Goal: Task Accomplishment & Management: Use online tool/utility

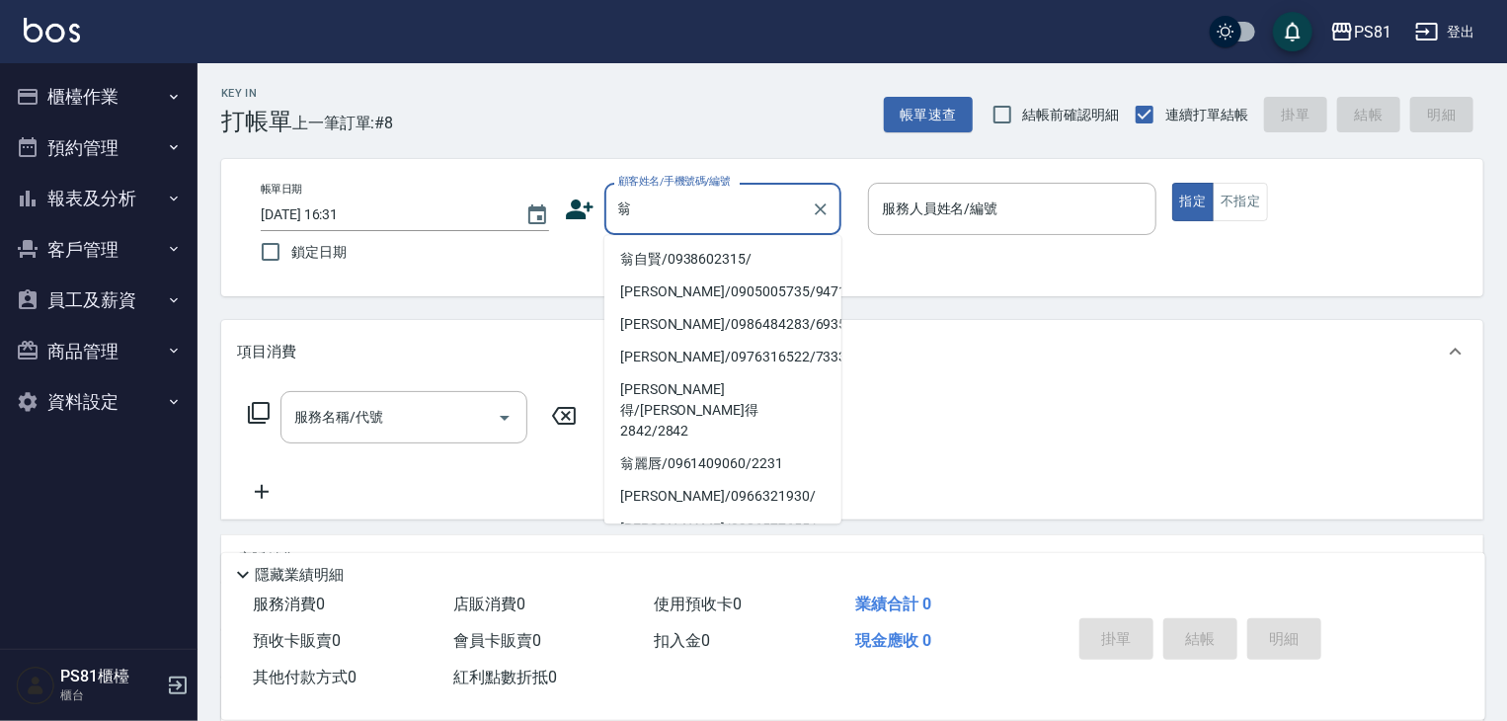
click at [703, 266] on li "翁自賢/0938602315/" at bounding box center [723, 259] width 237 height 33
type input "翁自賢/0938602315/"
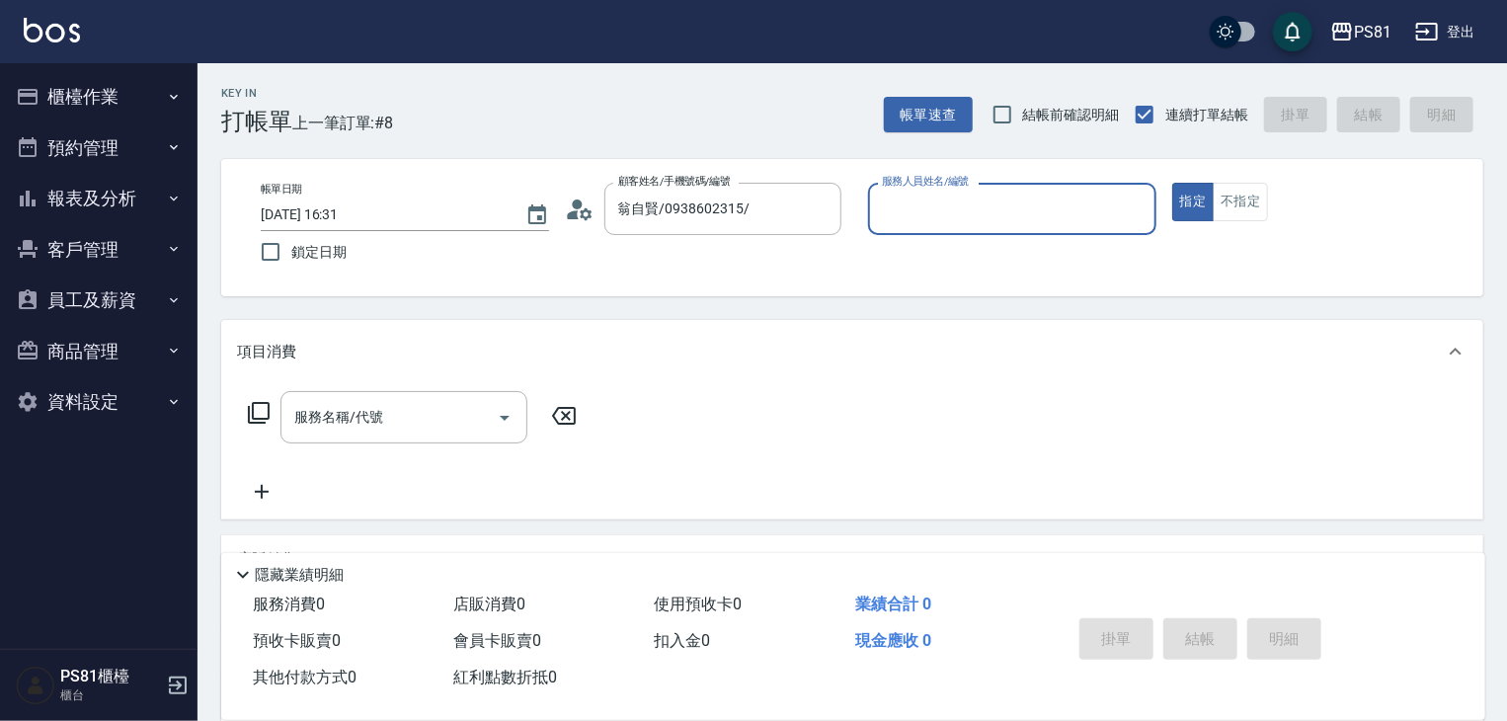
type input "小芸-8"
click at [1252, 198] on button "不指定" at bounding box center [1240, 202] width 55 height 39
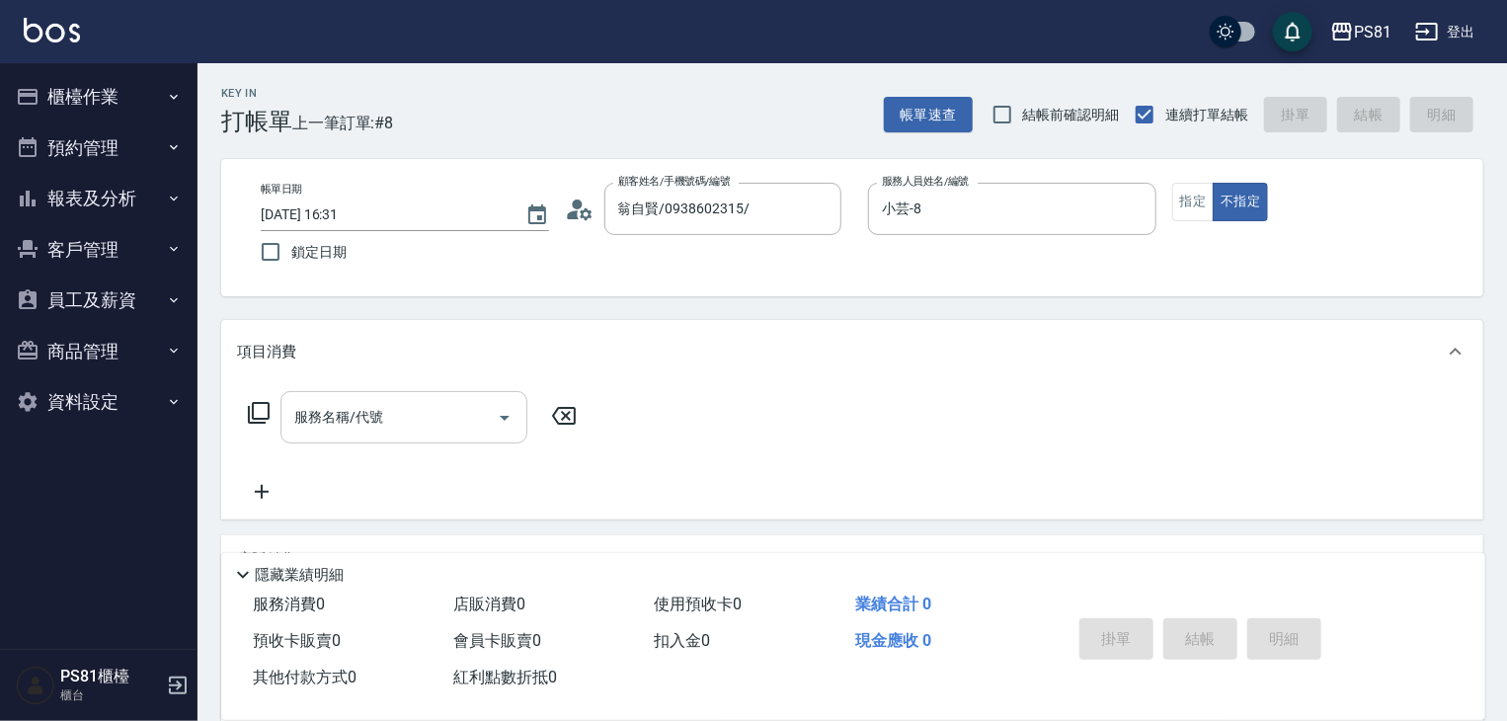
click at [383, 395] on div "服務名稱/代號" at bounding box center [404, 417] width 247 height 52
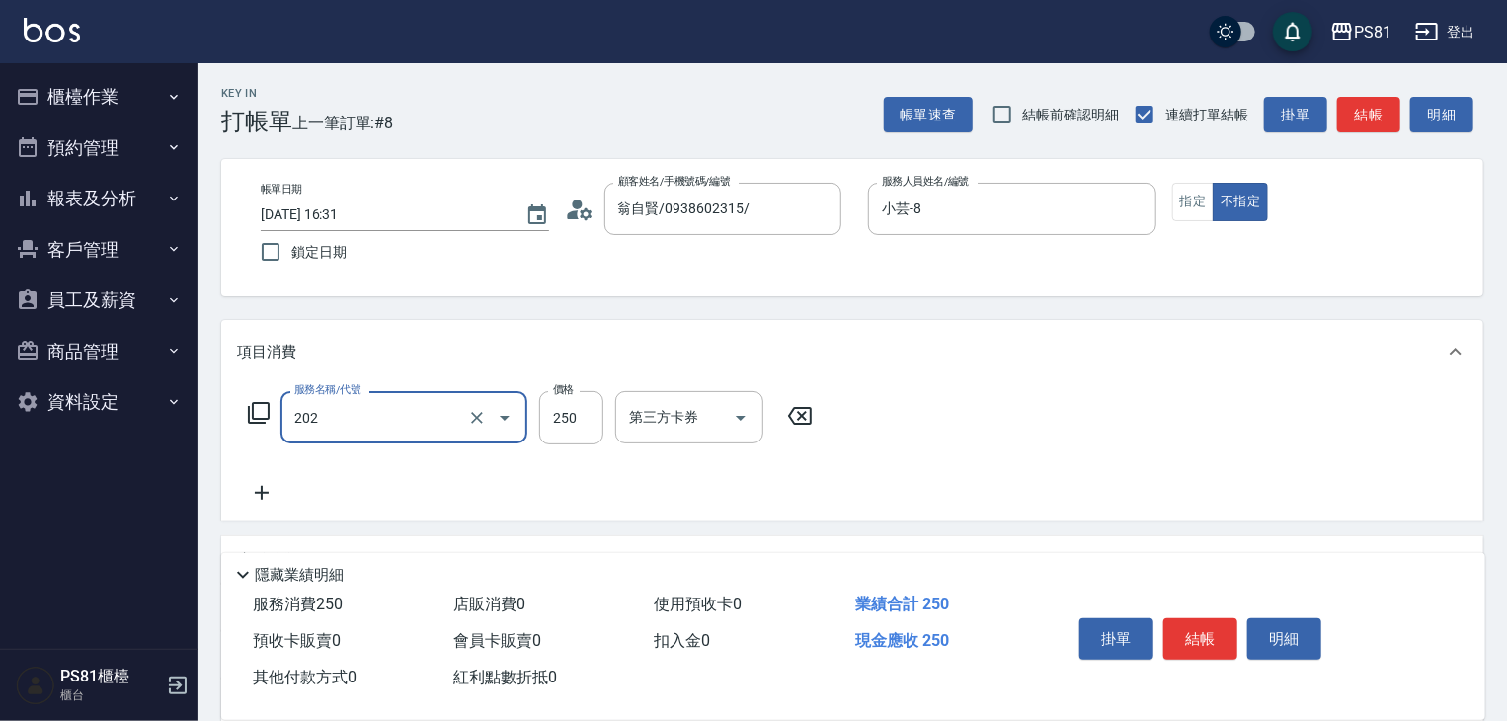
type input "單剪250(202)"
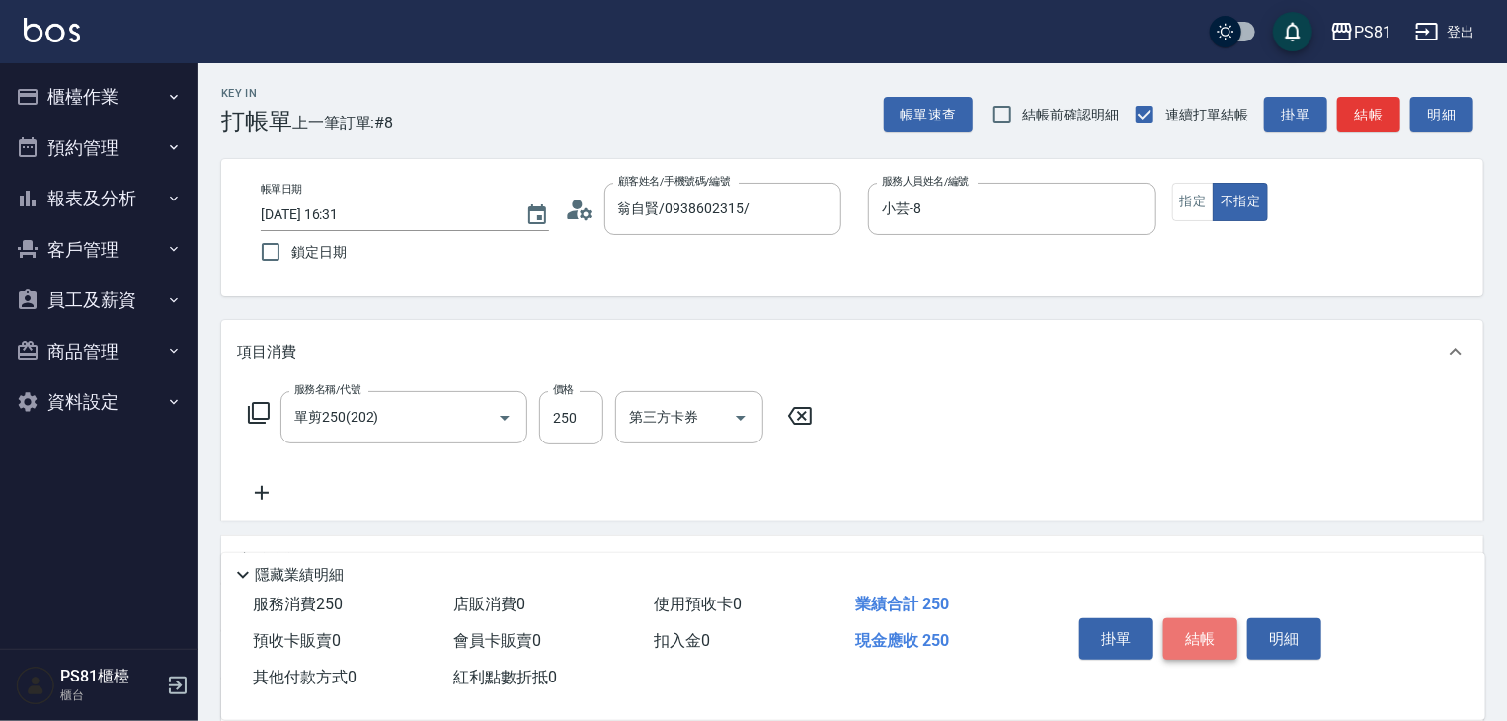
click at [1189, 627] on button "結帳" at bounding box center [1201, 638] width 74 height 41
type input "[DATE] 16:32"
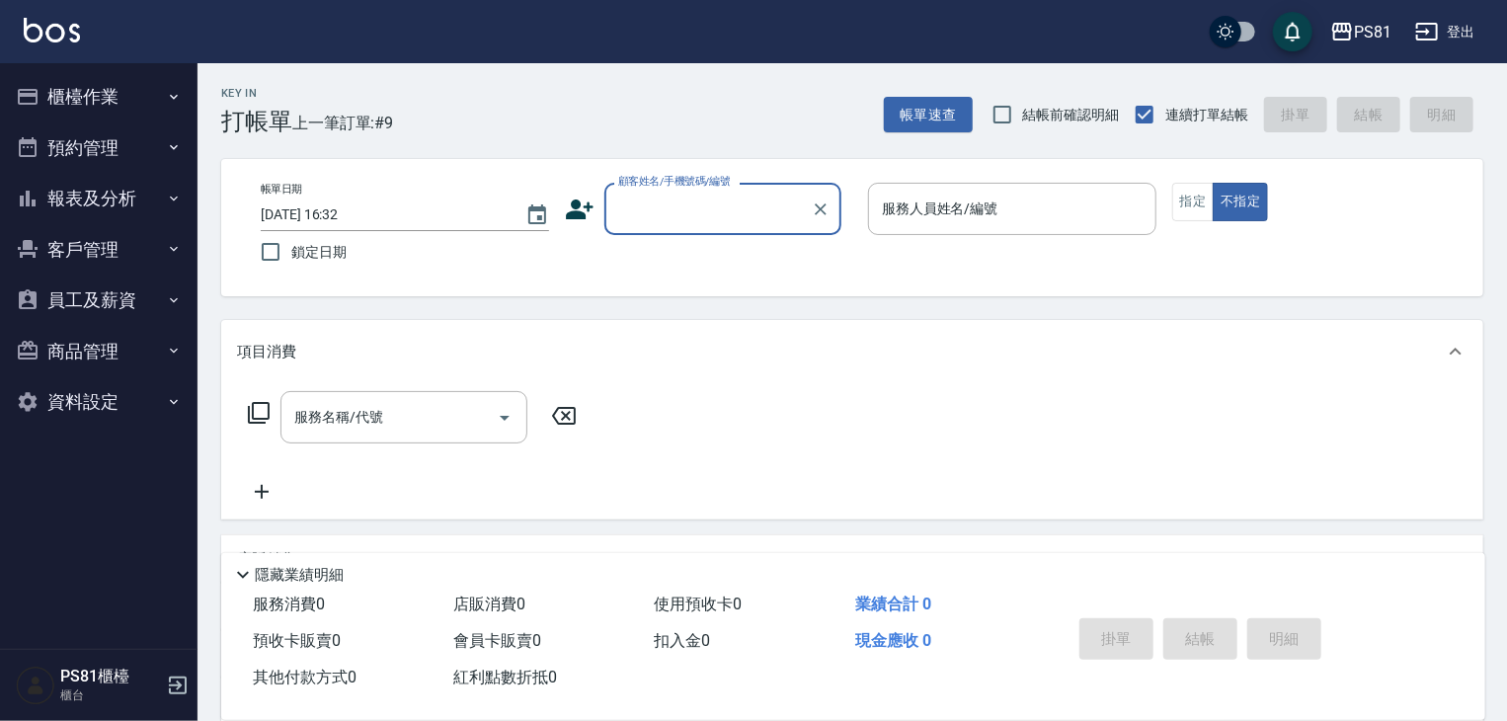
click at [72, 96] on button "櫃檯作業" at bounding box center [99, 96] width 182 height 51
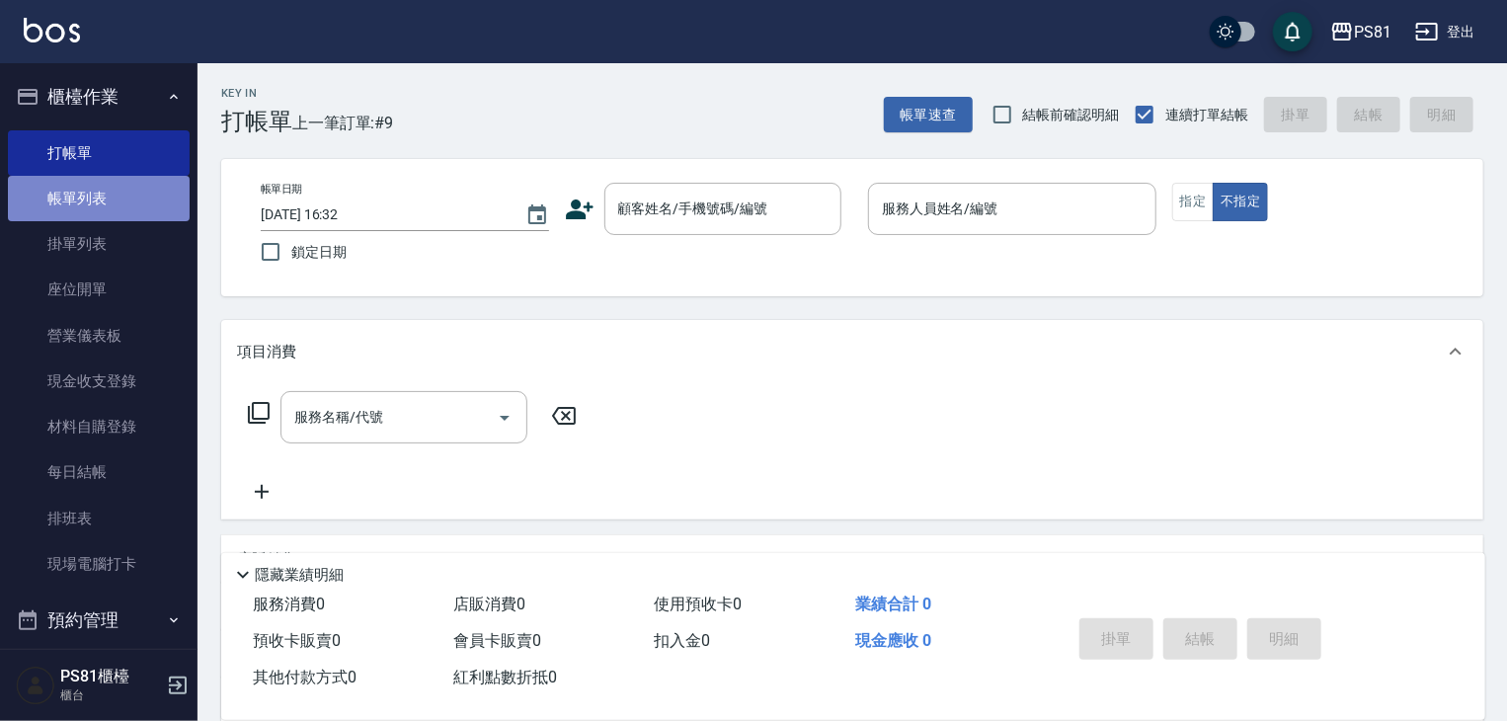
click at [122, 198] on link "帳單列表" at bounding box center [99, 198] width 182 height 45
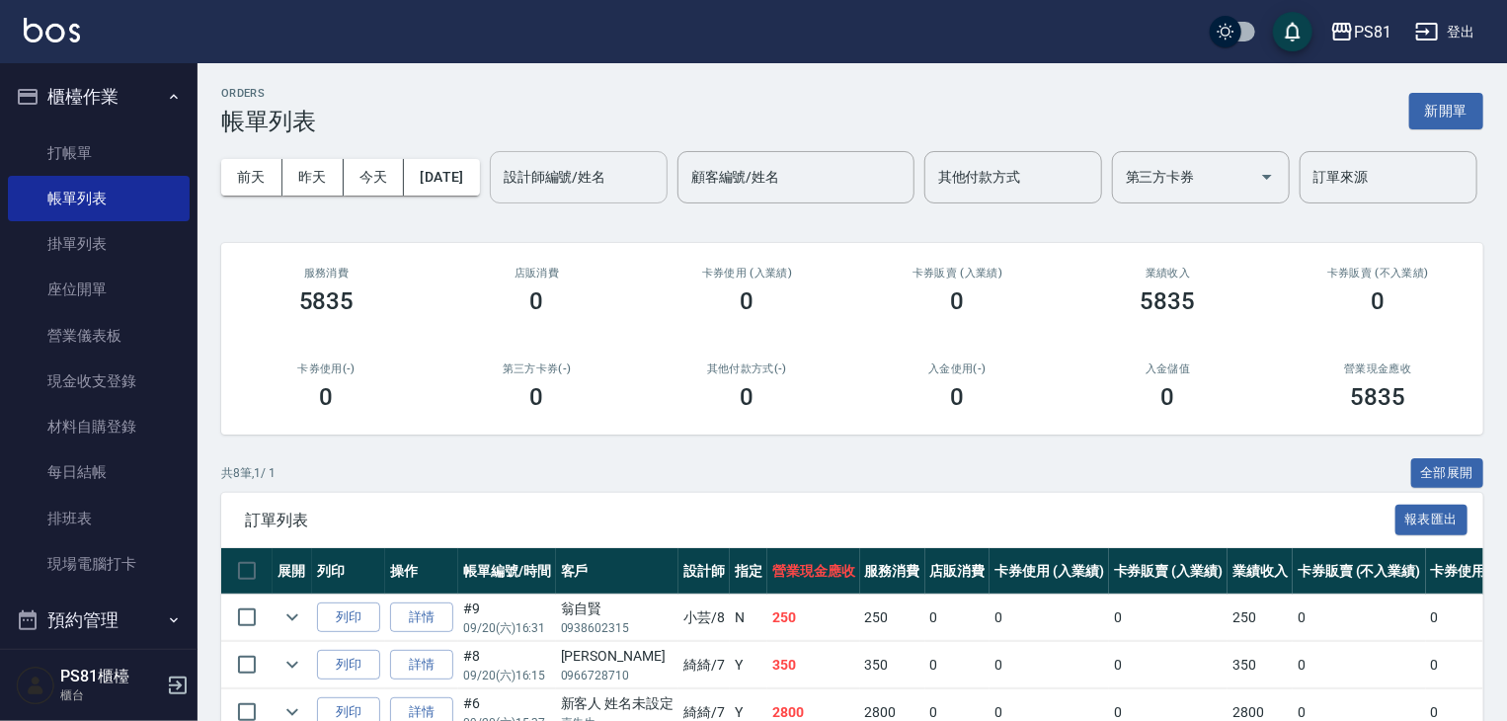
click at [499, 195] on input "設計師編號/姓名" at bounding box center [579, 177] width 160 height 35
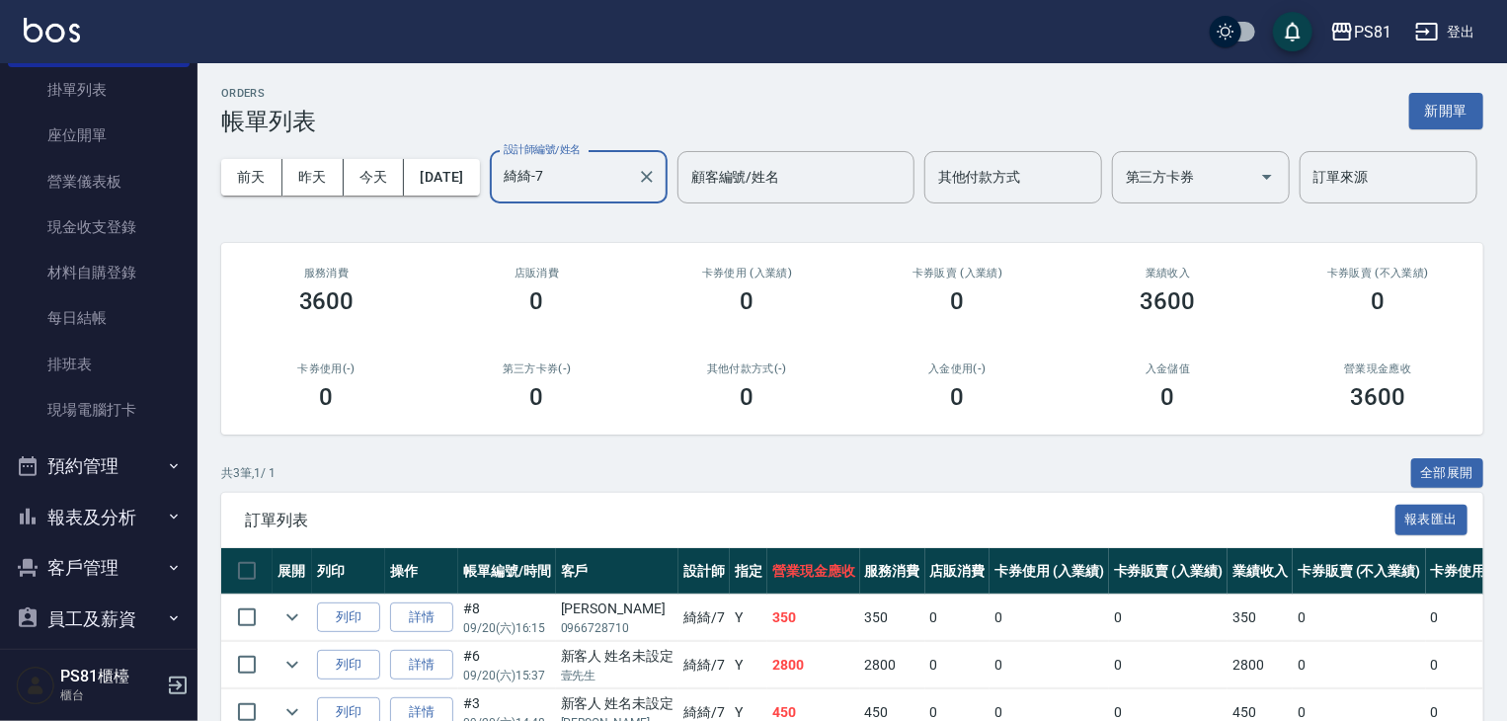
scroll to position [275, 0]
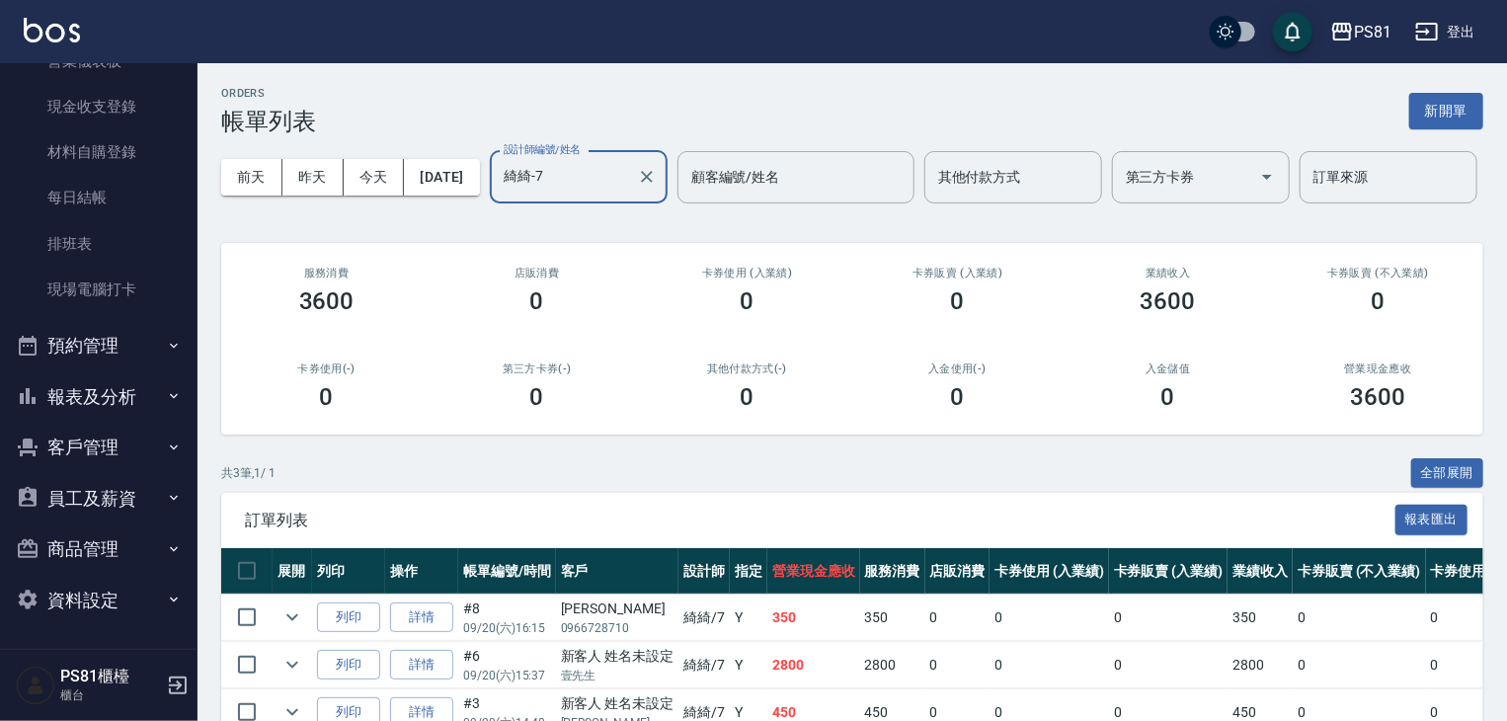
type input "綺綺-7"
click at [158, 418] on button "報表及分析" at bounding box center [99, 396] width 182 height 51
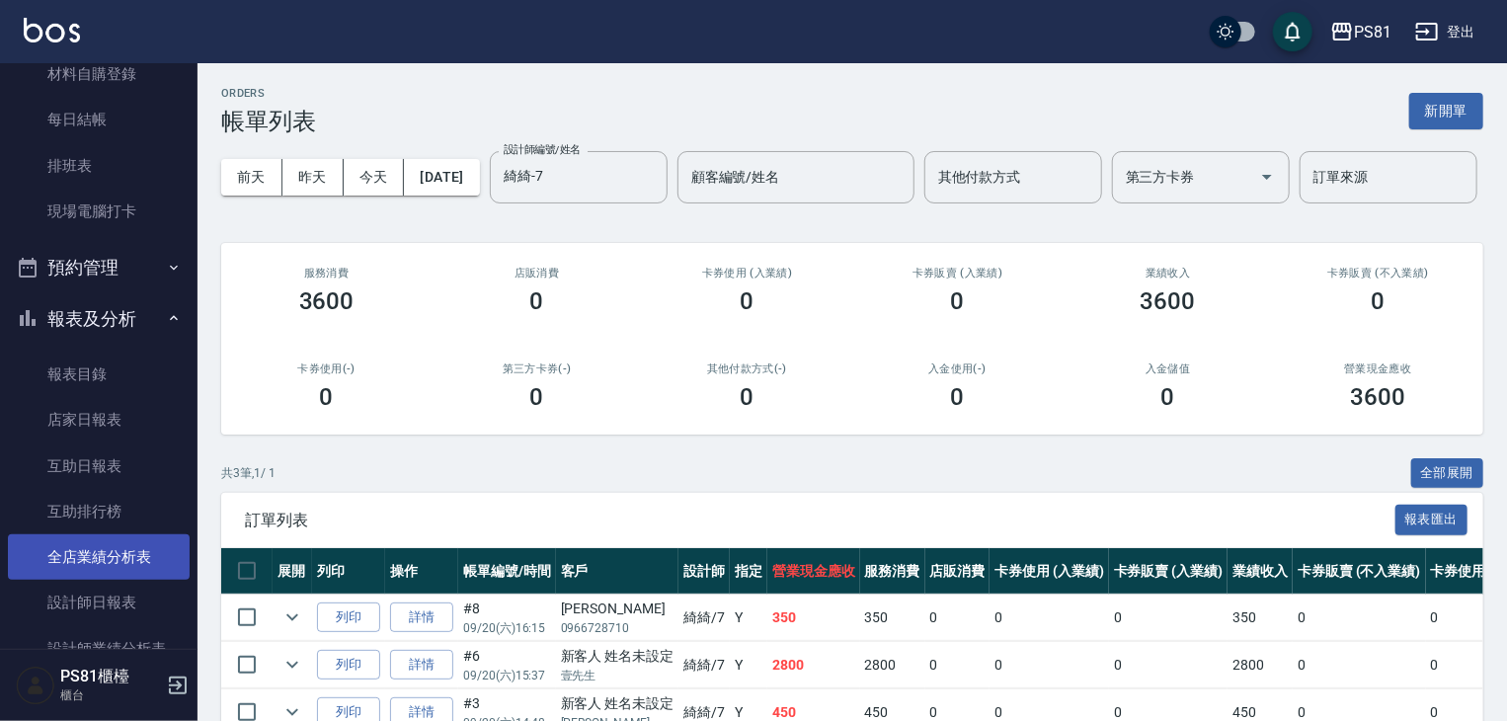
scroll to position [472, 0]
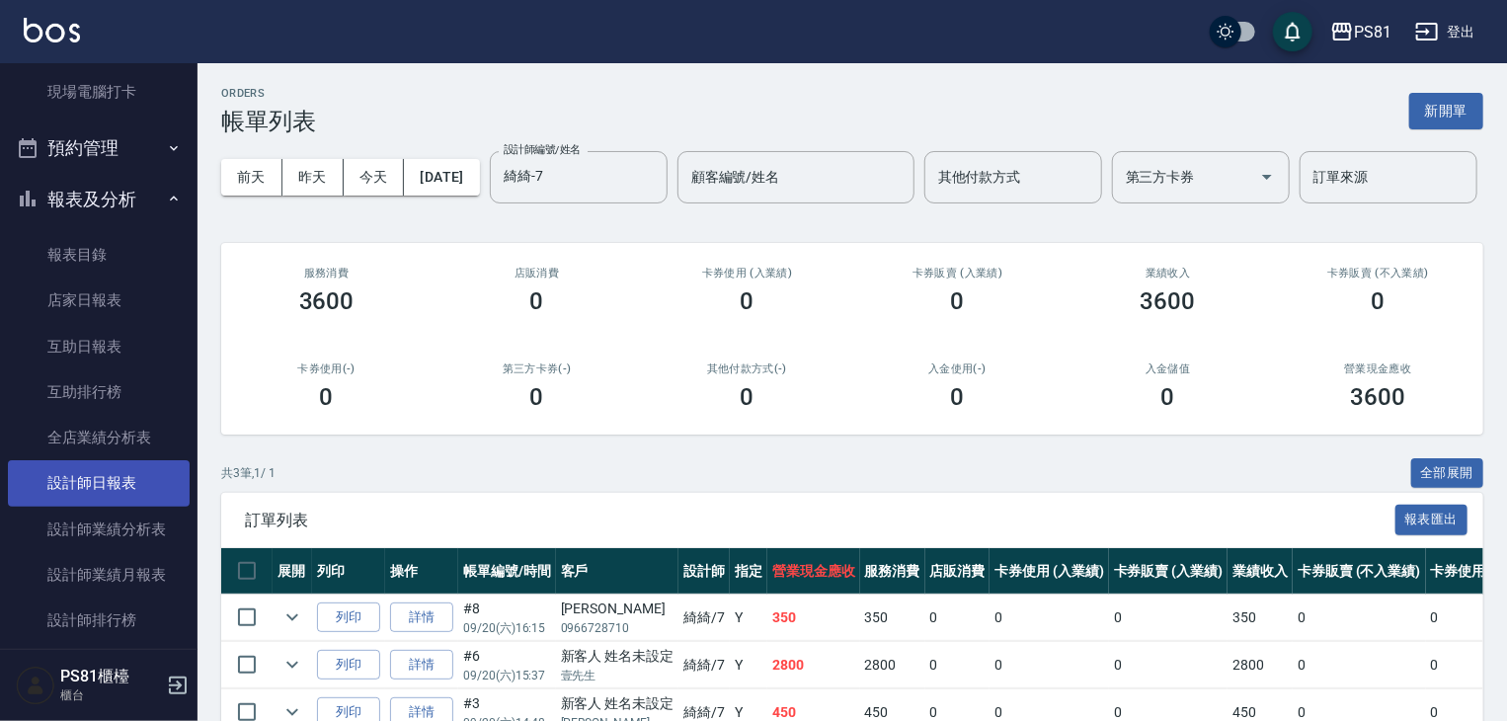
click at [170, 472] on link "設計師日報表" at bounding box center [99, 482] width 182 height 45
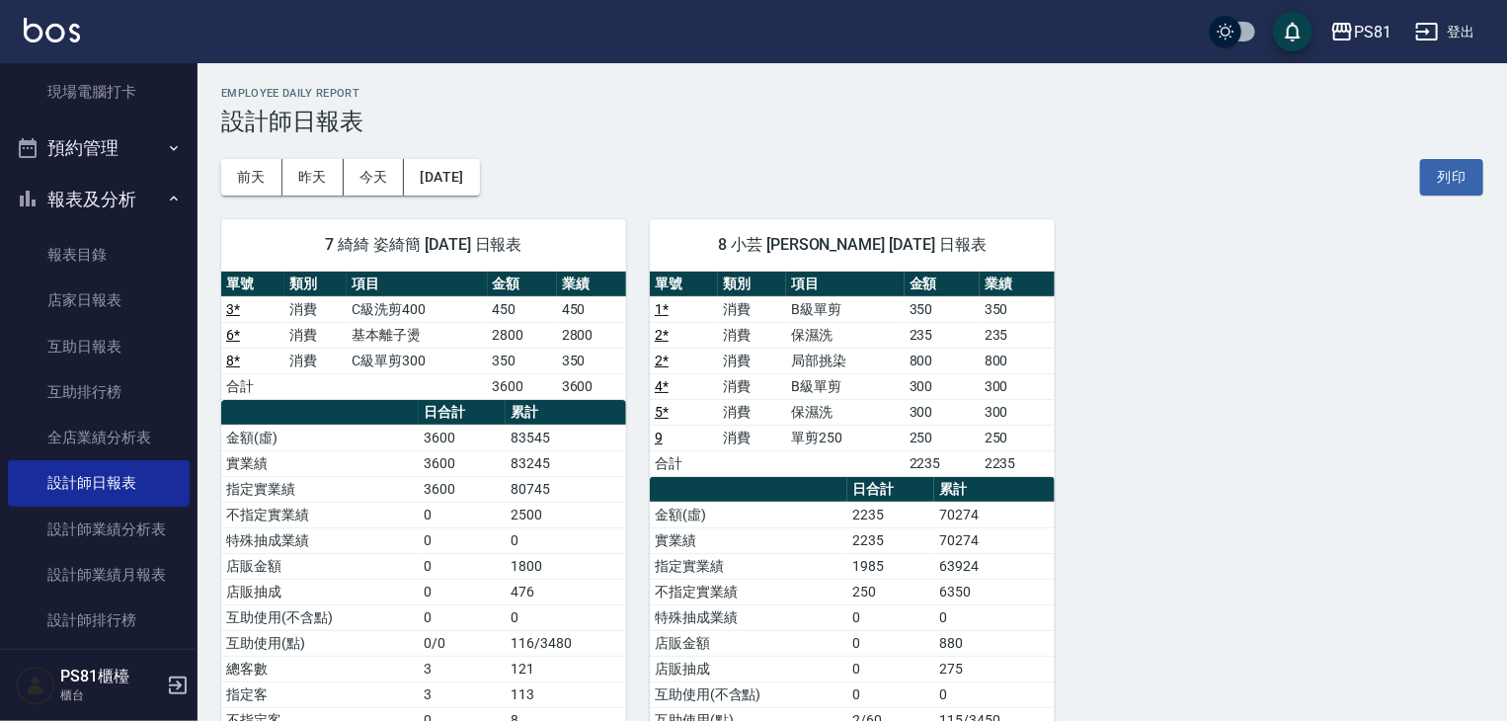
scroll to position [373, 0]
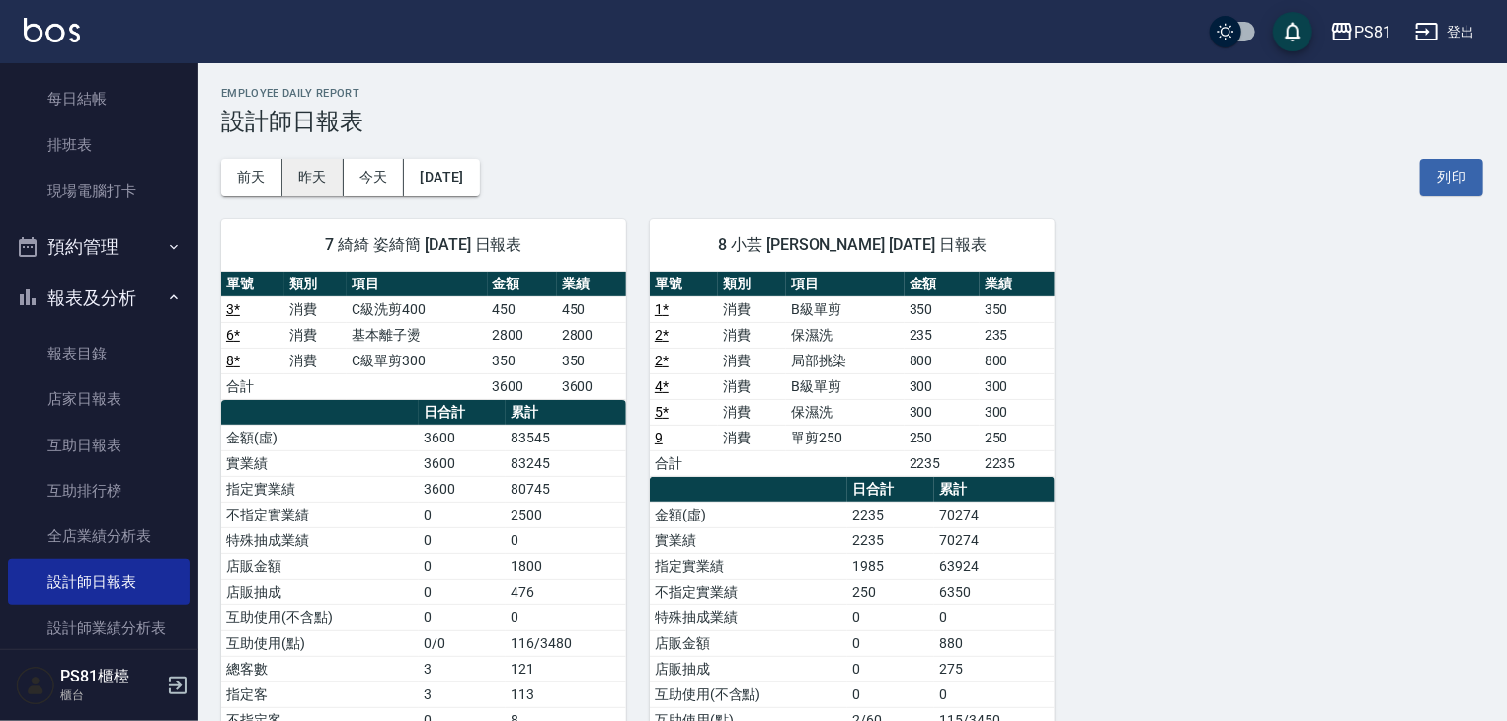
click at [329, 188] on button "昨天" at bounding box center [313, 177] width 61 height 37
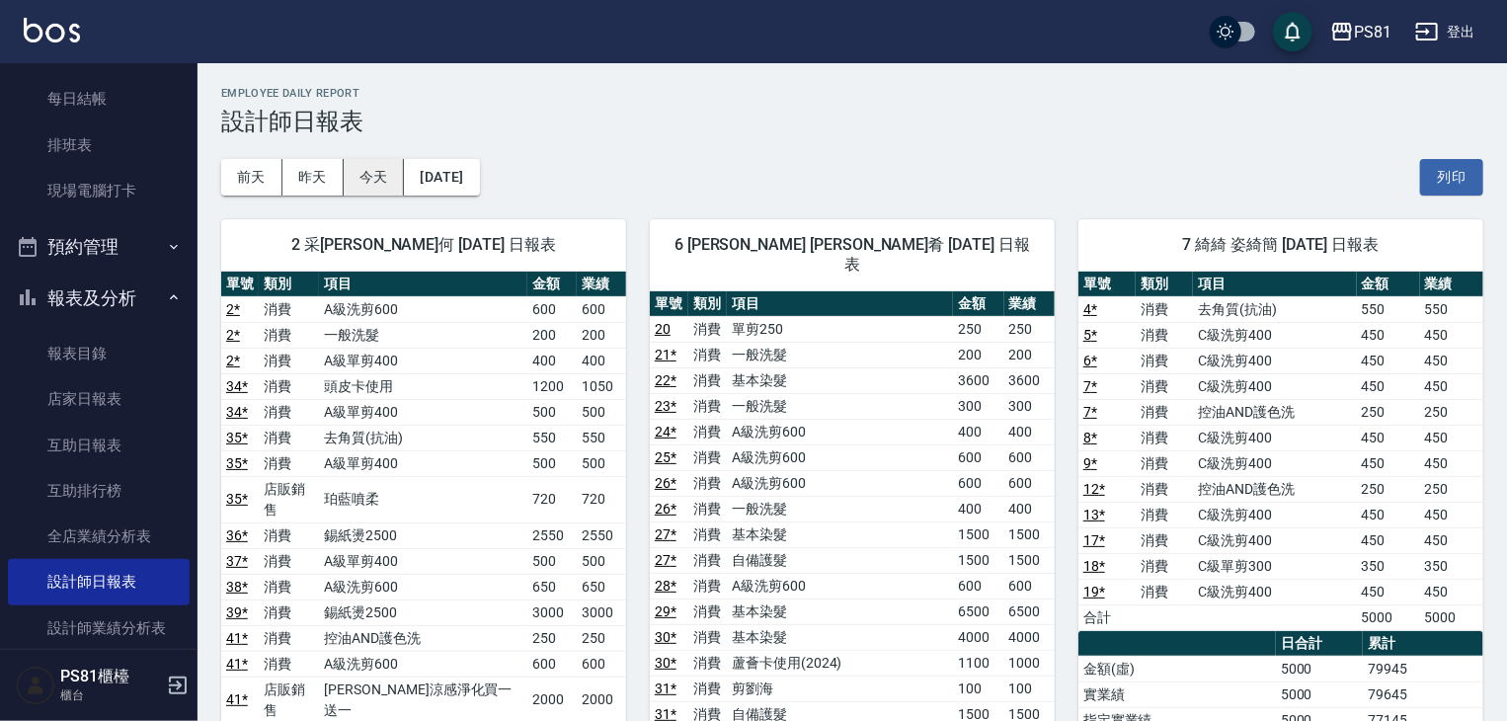
click at [402, 183] on button "今天" at bounding box center [374, 177] width 61 height 37
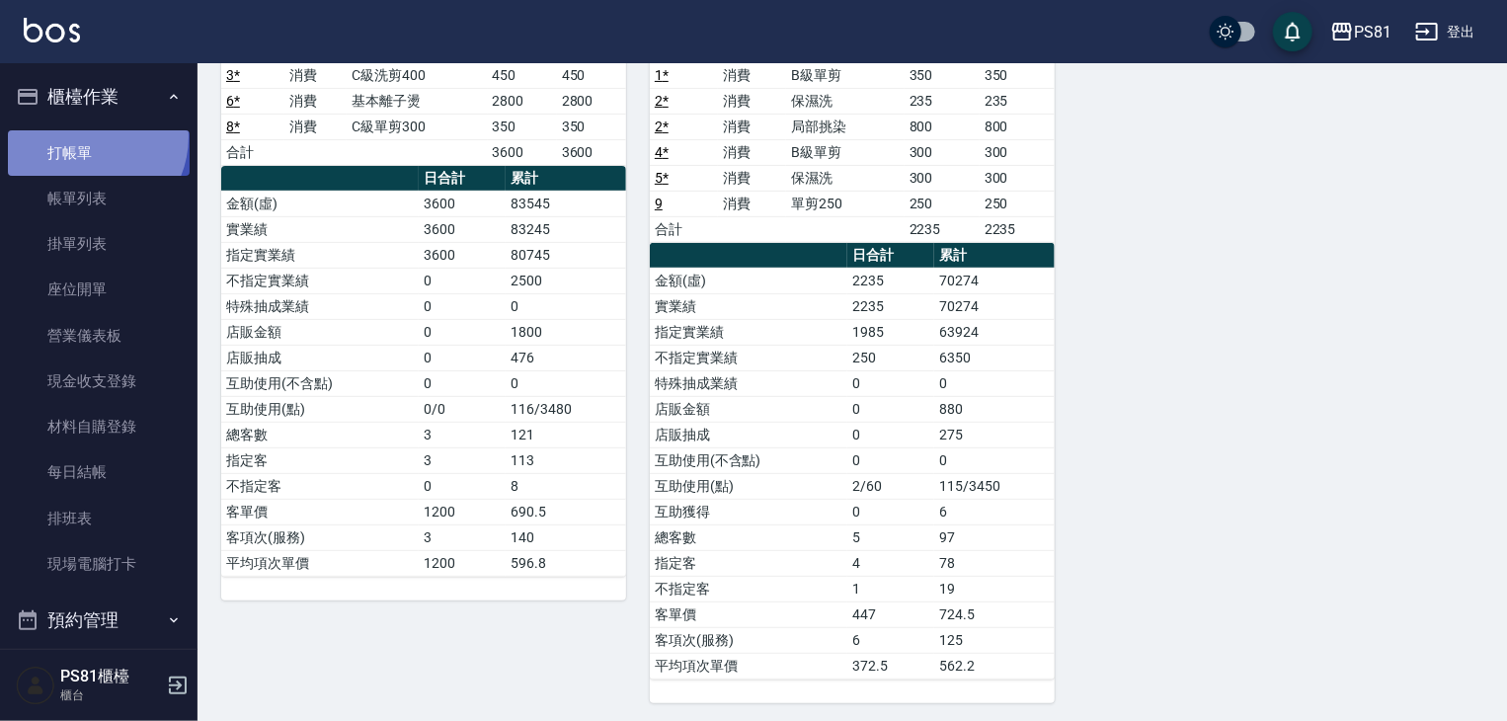
click at [84, 136] on link "打帳單" at bounding box center [99, 152] width 182 height 45
